Goal: Find specific page/section

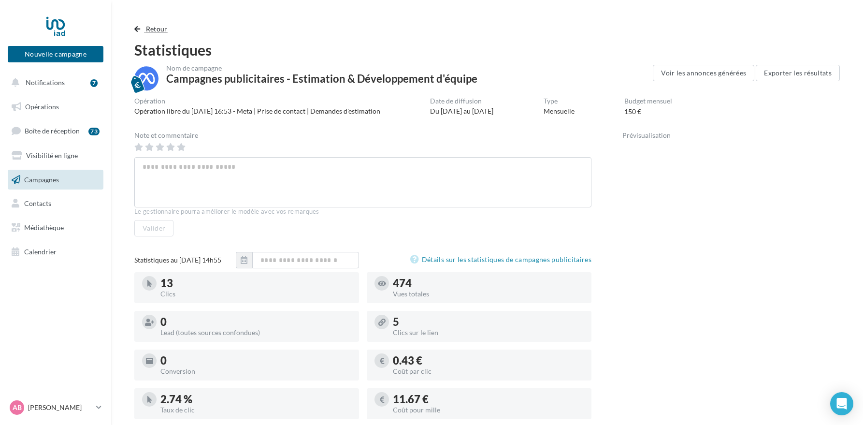
click at [159, 30] on span "Retour" at bounding box center [157, 29] width 22 height 8
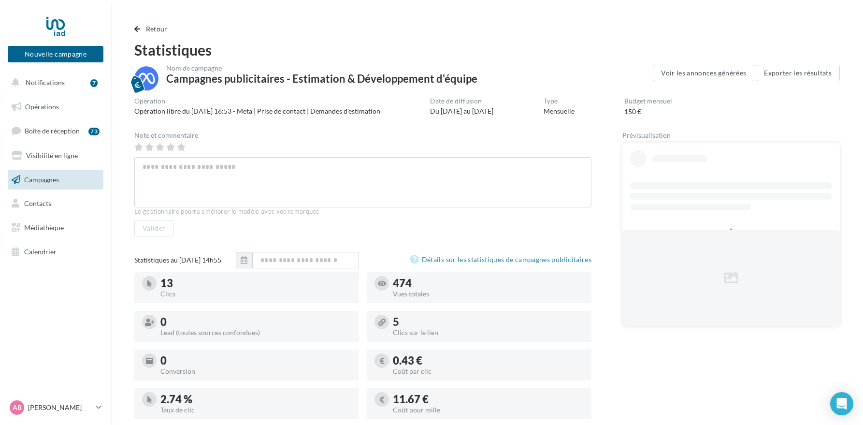
click at [37, 184] on link "Campagnes" at bounding box center [56, 180] width 100 height 20
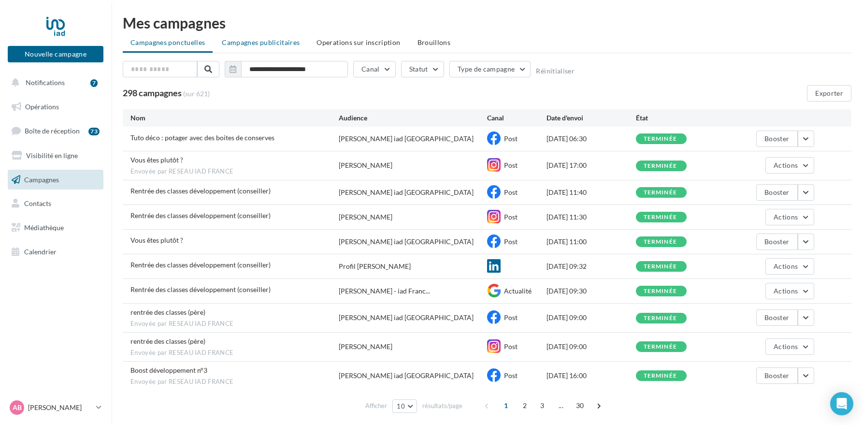
click at [255, 43] on span "Campagnes publicitaires" at bounding box center [261, 42] width 78 height 8
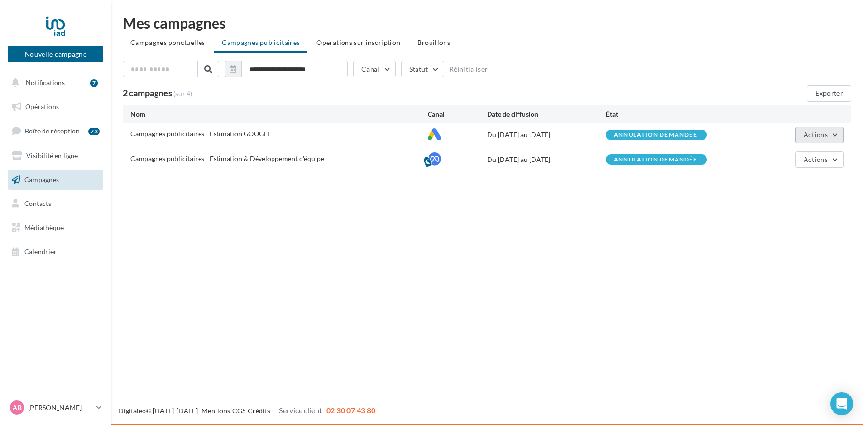
click at [806, 135] on span "Actions" at bounding box center [816, 134] width 24 height 8
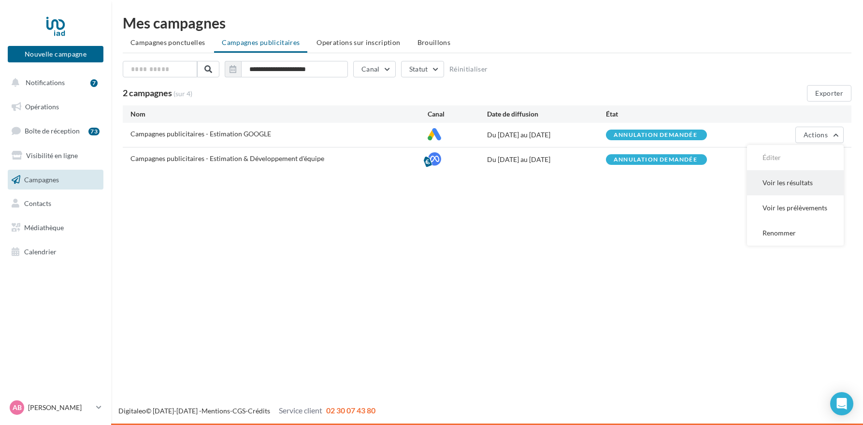
click at [788, 186] on button "Voir les résultats" at bounding box center [795, 182] width 97 height 25
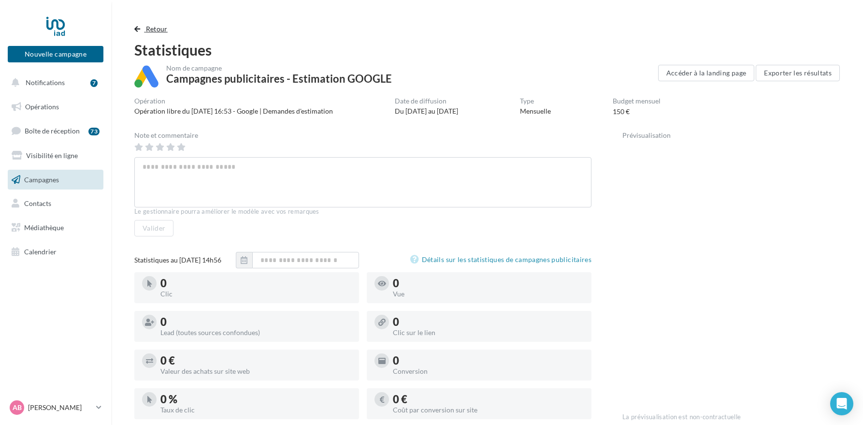
click at [150, 31] on span "Retour" at bounding box center [157, 29] width 22 height 8
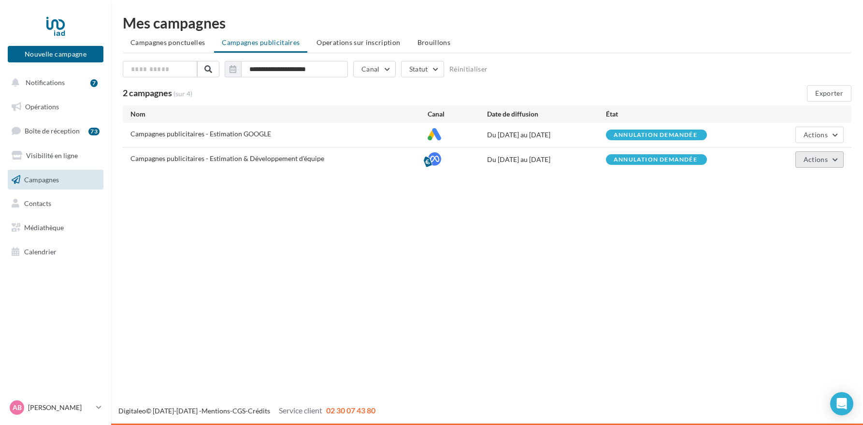
click at [821, 162] on span "Actions" at bounding box center [816, 159] width 24 height 8
click at [787, 211] on button "Voir les résultats" at bounding box center [795, 207] width 97 height 25
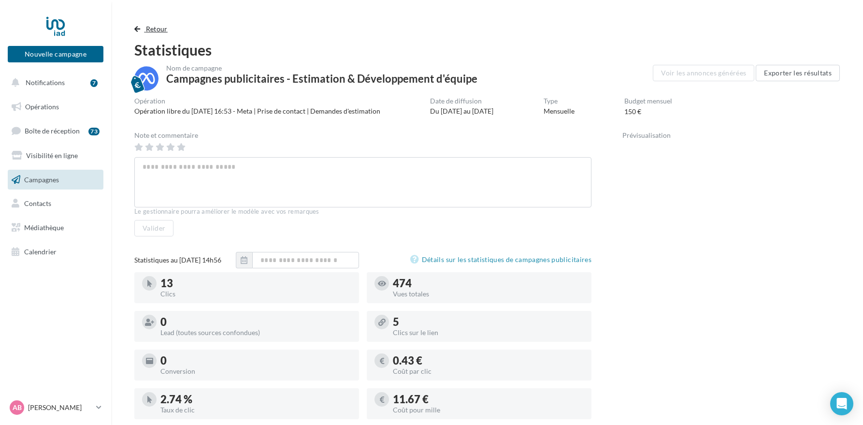
click at [137, 29] on span "button" at bounding box center [137, 29] width 6 height 7
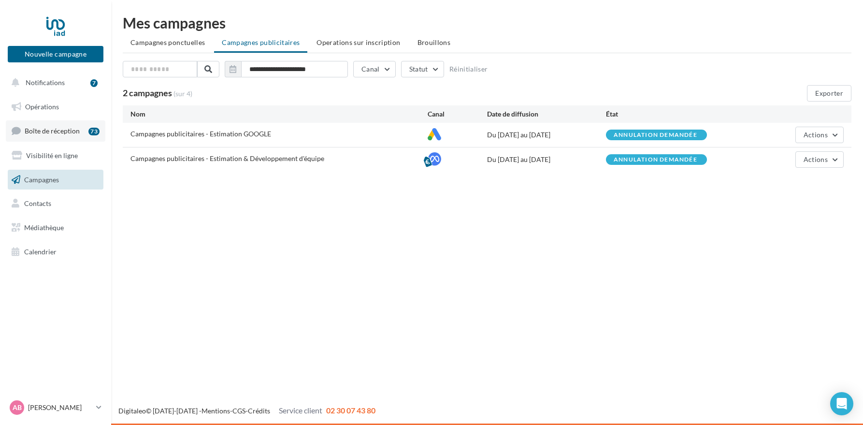
click at [55, 131] on span "Boîte de réception" at bounding box center [52, 131] width 55 height 8
